Goal: Ask a question: Seek information or help from site administrators or community

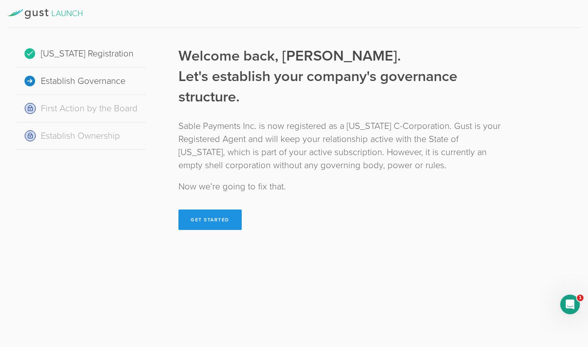
click at [216, 219] on button "Get Started" at bounding box center [210, 219] width 63 height 20
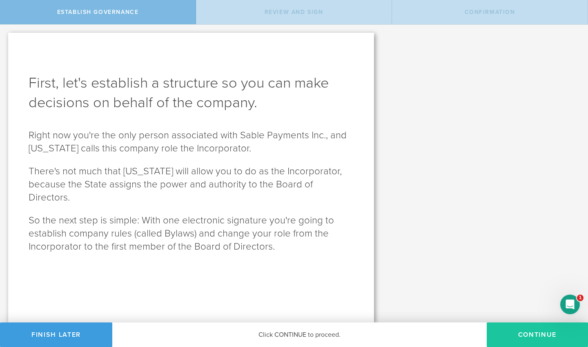
click at [530, 333] on button "Continue" at bounding box center [537, 334] width 101 height 25
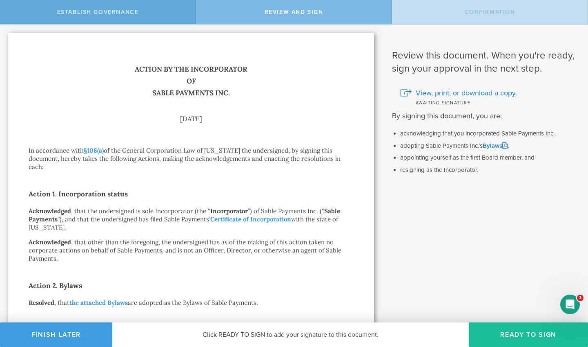
click at [136, 15] on span "Establish Governance" at bounding box center [98, 12] width 82 height 7
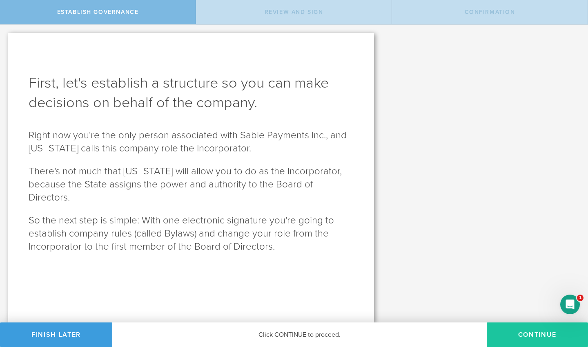
click at [538, 332] on button "Continue" at bounding box center [537, 334] width 101 height 25
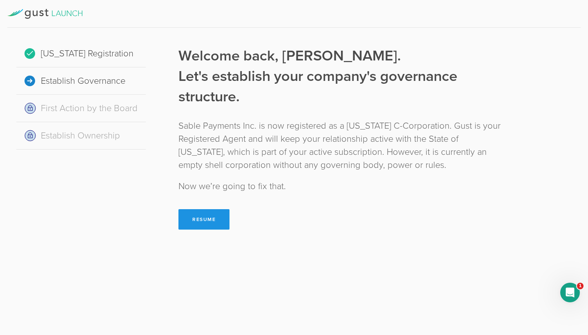
click at [208, 221] on button "Resume" at bounding box center [204, 219] width 51 height 20
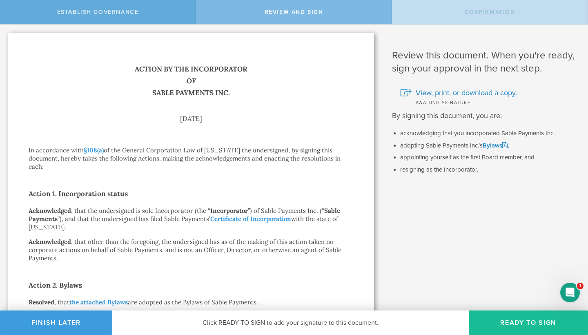
click at [130, 11] on span "Establish Governance" at bounding box center [98, 12] width 82 height 7
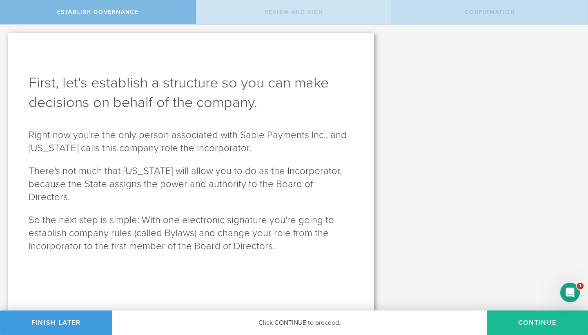
click at [260, 18] on div "Review and Sign" at bounding box center [294, 12] width 196 height 24
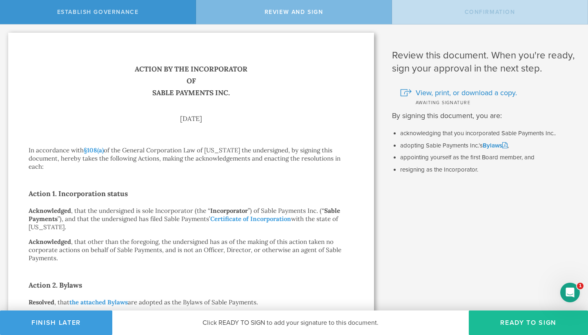
click at [455, 12] on div "Confirmation" at bounding box center [490, 12] width 196 height 24
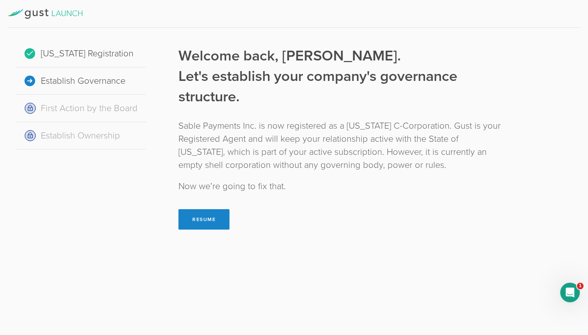
click at [100, 80] on div "Establish Governance" at bounding box center [81, 80] width 130 height 27
click at [98, 51] on div "[US_STATE] Registration" at bounding box center [81, 53] width 130 height 27
click at [211, 215] on button "Resume" at bounding box center [204, 219] width 51 height 20
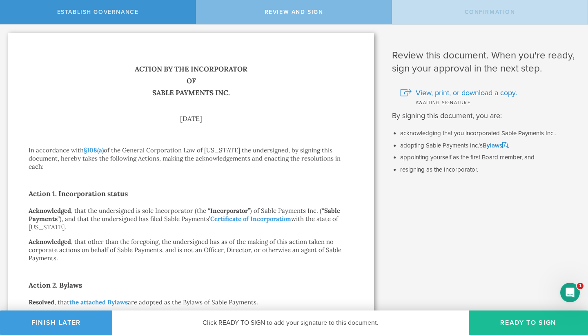
click at [572, 291] on icon "Open Intercom Messenger" at bounding box center [570, 292] width 13 height 13
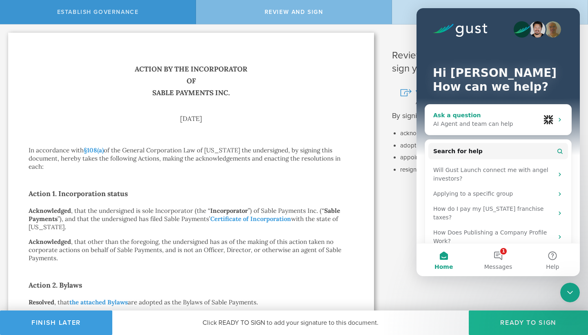
click at [462, 116] on div "Ask a question" at bounding box center [487, 115] width 107 height 9
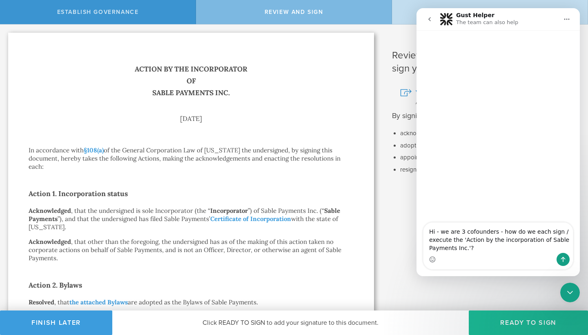
type textarea "Hi - we are 3 cofounders - how do we each sign / execute the 'Action by the inc…"
click at [566, 259] on icon "Send a message…" at bounding box center [563, 259] width 7 height 7
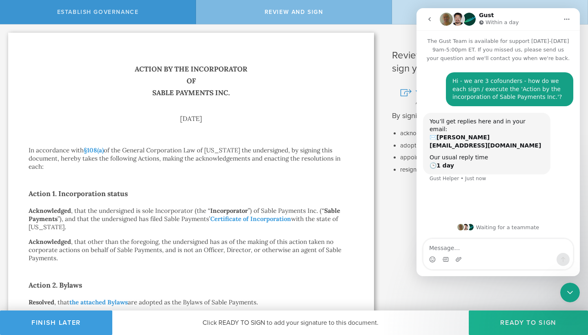
click at [355, 170] on div "Action by the Incorporator of Sable Payments Inc. [DATE] In accordance with §10…" at bounding box center [191, 272] width 366 height 478
click at [404, 220] on div "Review this document. When you're ready, sign your approval in the next step. V…" at bounding box center [485, 268] width 206 height 486
click at [487, 183] on div "Hi - we are 3 cofounders - how do we each sign / execute the 'Action by the inc…" at bounding box center [498, 140] width 163 height 154
click at [390, 236] on div "Review this document. When you're ready, sign your approval in the next step. V…" at bounding box center [485, 268] width 206 height 486
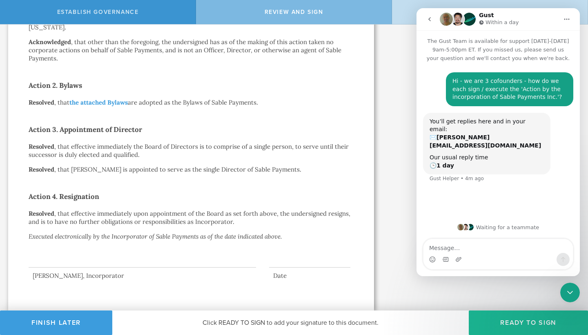
scroll to position [193, 0]
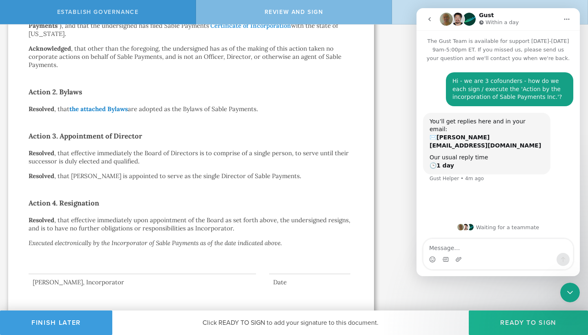
click at [107, 108] on link "the attached Bylaws" at bounding box center [98, 109] width 58 height 8
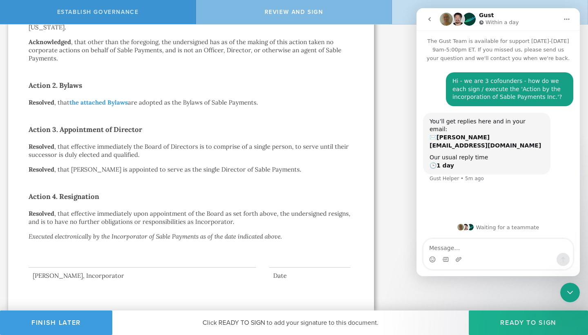
scroll to position [200, 0]
click at [451, 248] on textarea "Message…" at bounding box center [499, 246] width 150 height 14
type textarea "H"
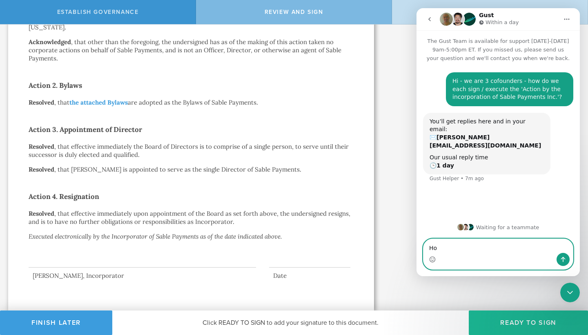
type textarea "H"
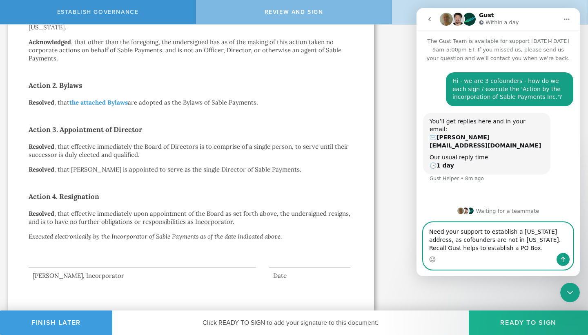
type textarea "Need your support to establish a [US_STATE] address, as cofounders are not in […"
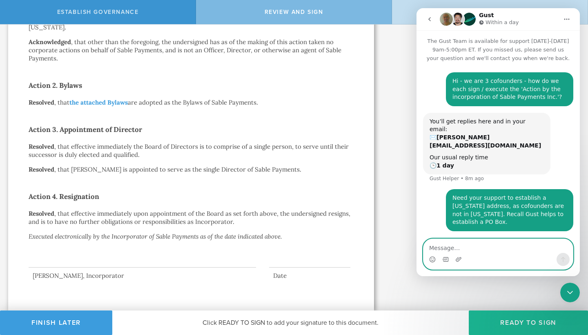
scroll to position [5, 0]
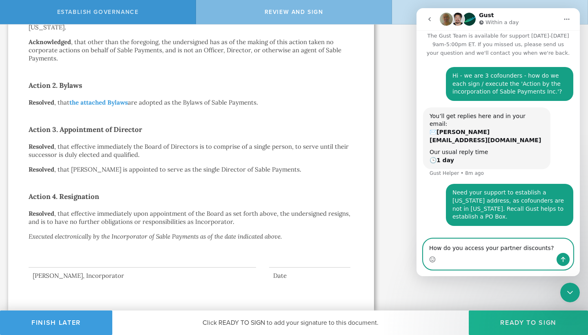
click at [461, 248] on textarea "How do you access your partner discounts?" at bounding box center [499, 246] width 150 height 14
click at [547, 248] on textarea "How do we access your partner discounts?" at bounding box center [499, 246] width 150 height 14
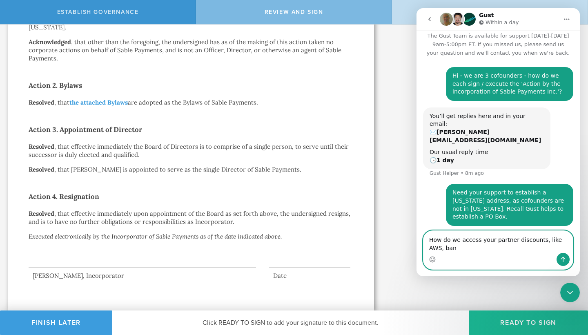
scroll to position [13, 0]
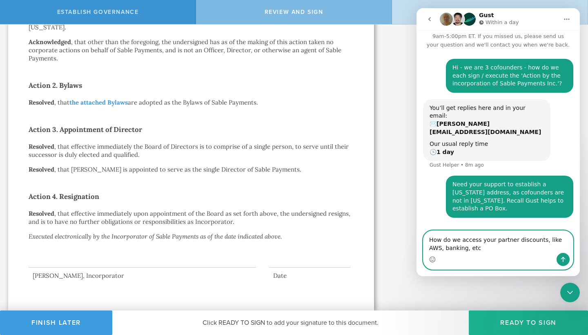
type textarea "How do we access your partner discounts, like AWS, banking, etc?"
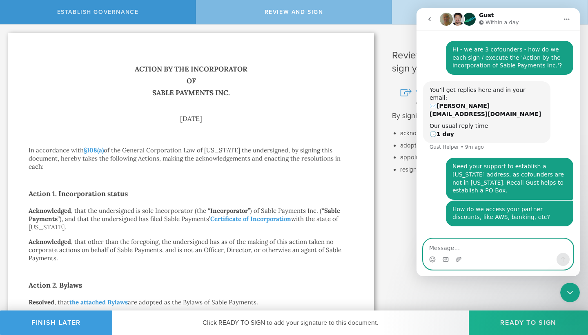
scroll to position [0, 0]
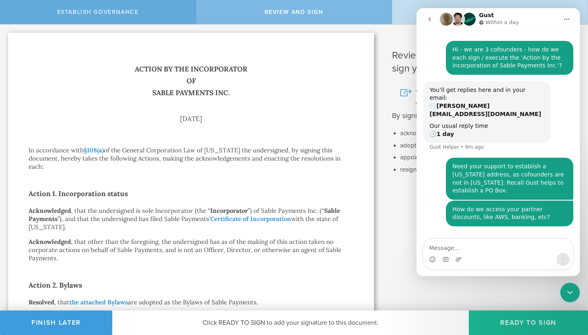
click at [148, 15] on div "Establish Governance" at bounding box center [98, 12] width 196 height 24
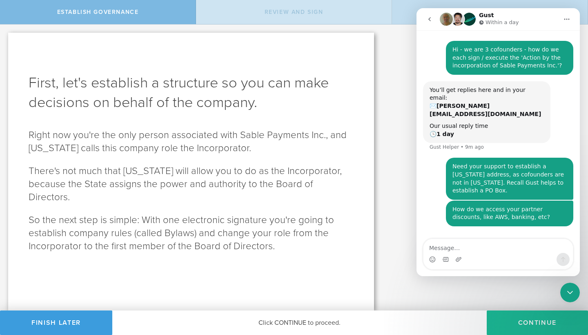
click at [258, 9] on div "Review and Sign" at bounding box center [294, 12] width 196 height 24
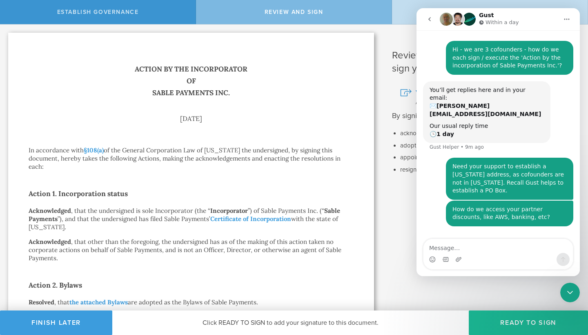
click at [409, 10] on div "Confirmation" at bounding box center [490, 12] width 196 height 24
click at [291, 14] on span "Review and Sign" at bounding box center [294, 12] width 59 height 7
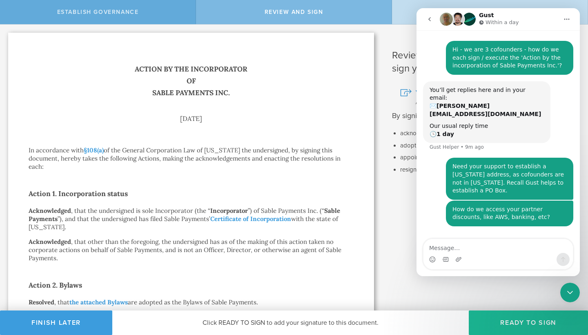
click at [156, 14] on div "Establish Governance" at bounding box center [98, 12] width 196 height 24
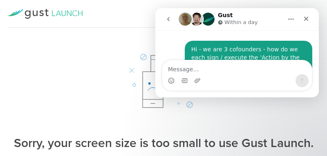
scroll to position [210, 0]
